Goal: Navigation & Orientation: Understand site structure

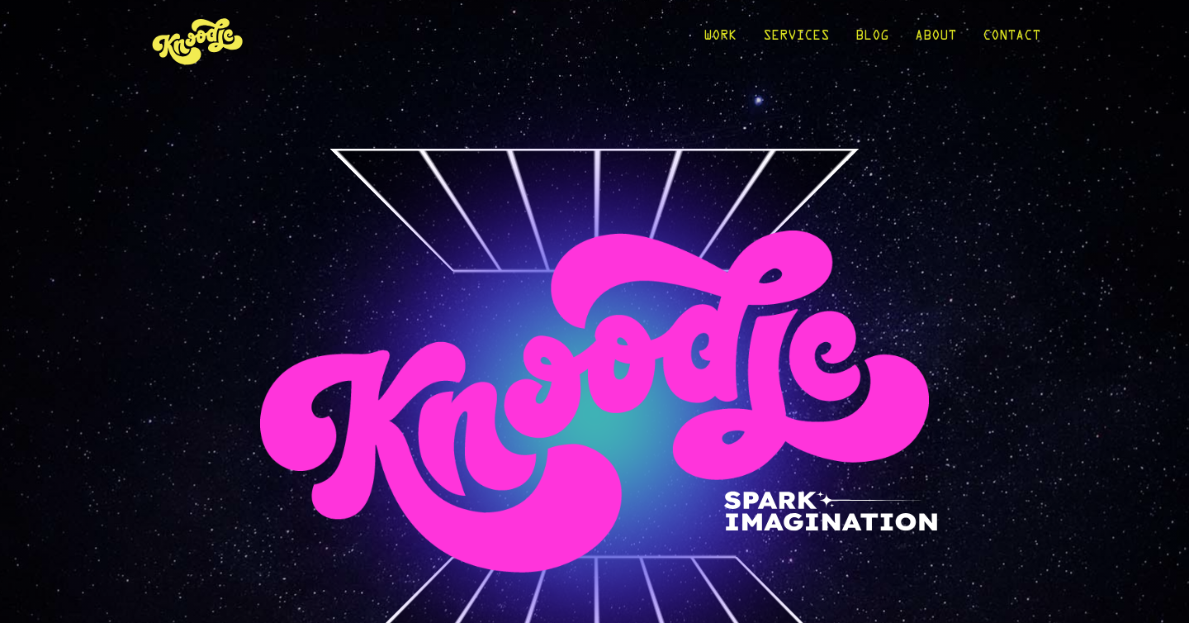
scroll to position [30, 0]
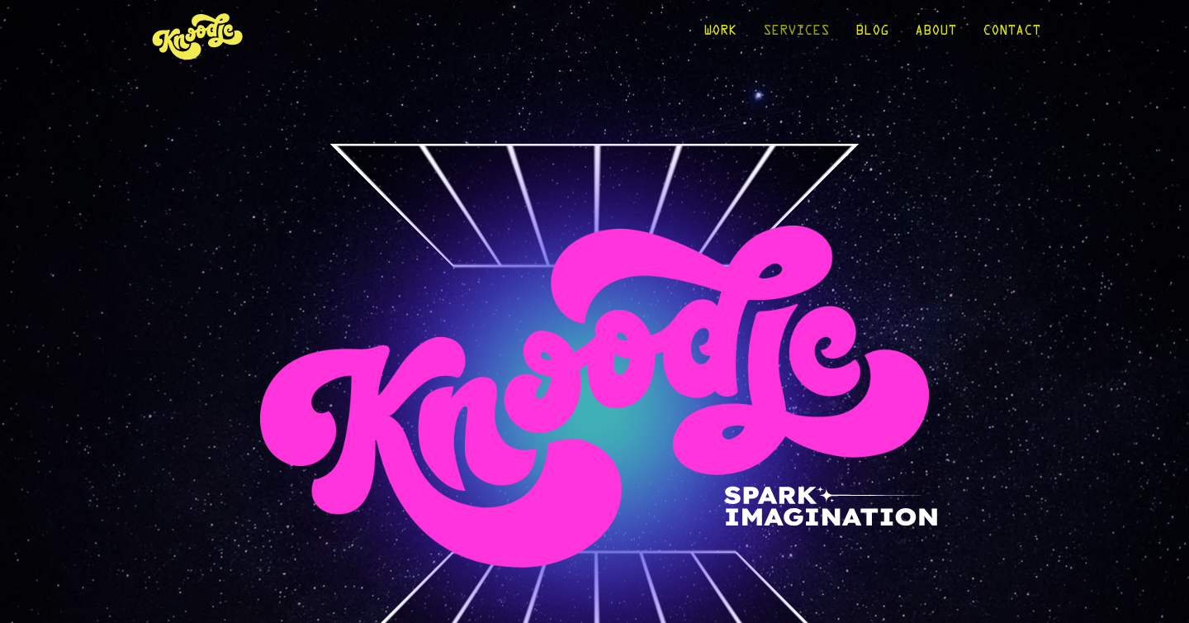
click at [806, 26] on link "Services" at bounding box center [796, 35] width 66 height 77
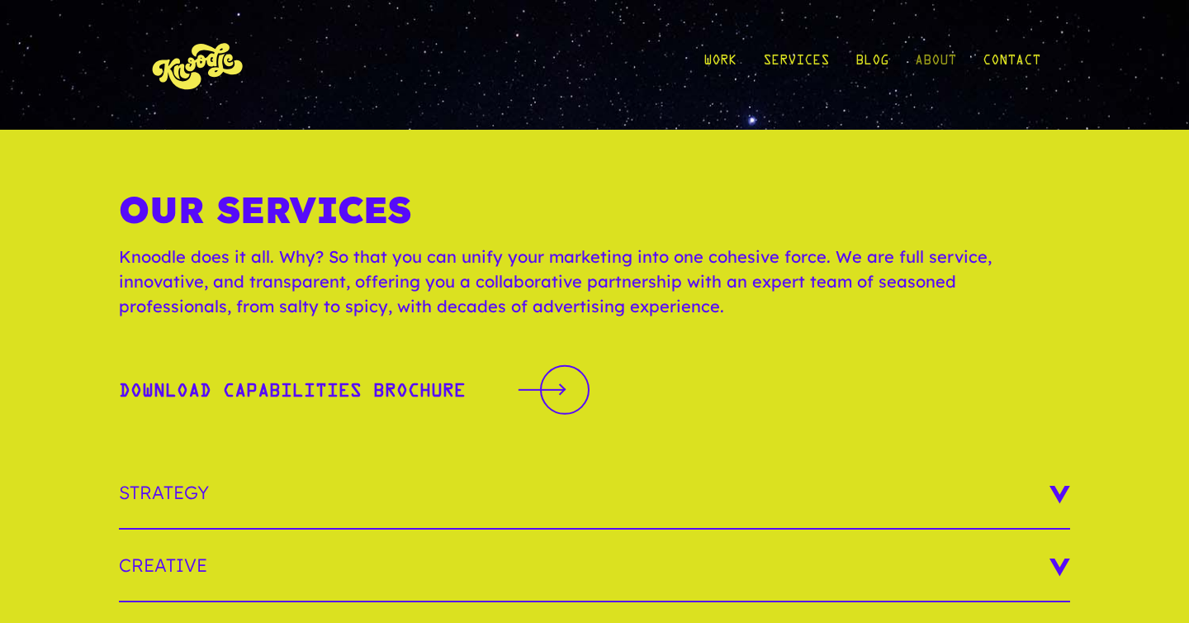
click at [944, 61] on link "About" at bounding box center [935, 64] width 41 height 77
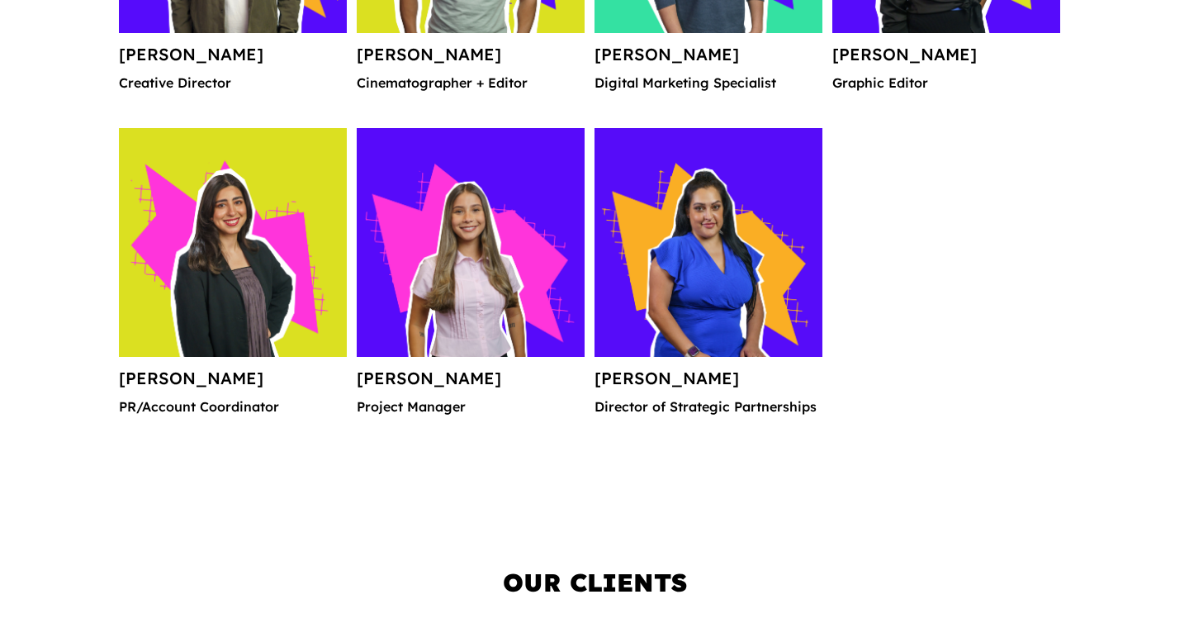
scroll to position [2388, 0]
